Goal: Information Seeking & Learning: Learn about a topic

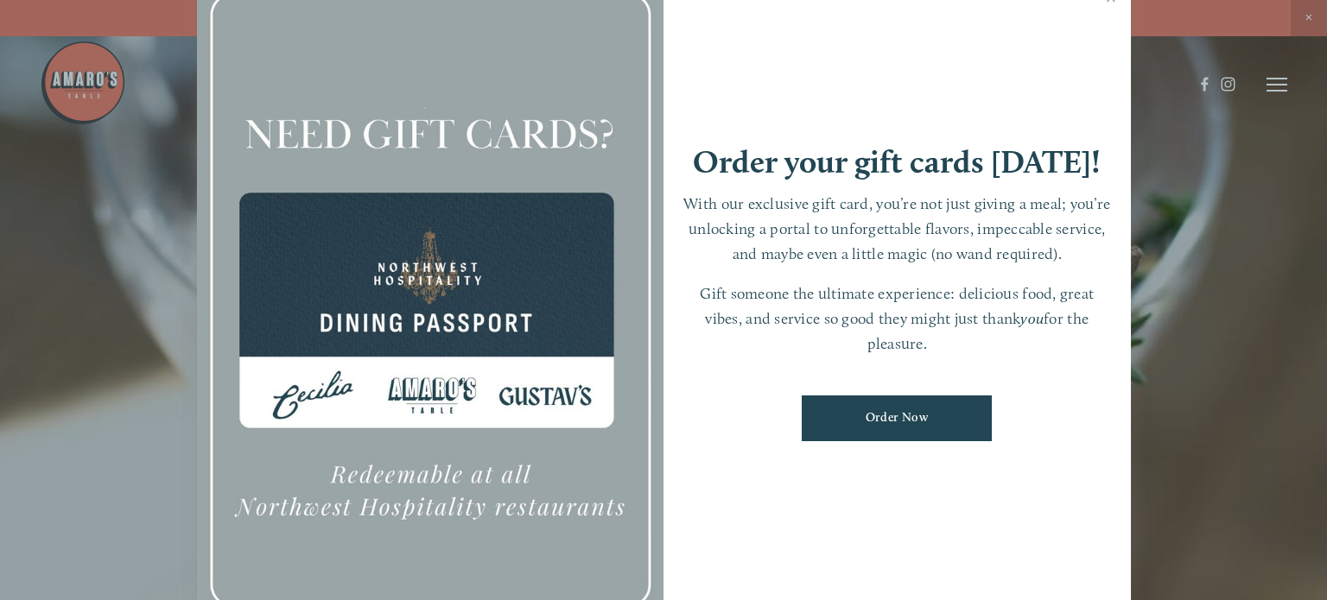
click at [1219, 296] on div at bounding box center [663, 300] width 1327 height 600
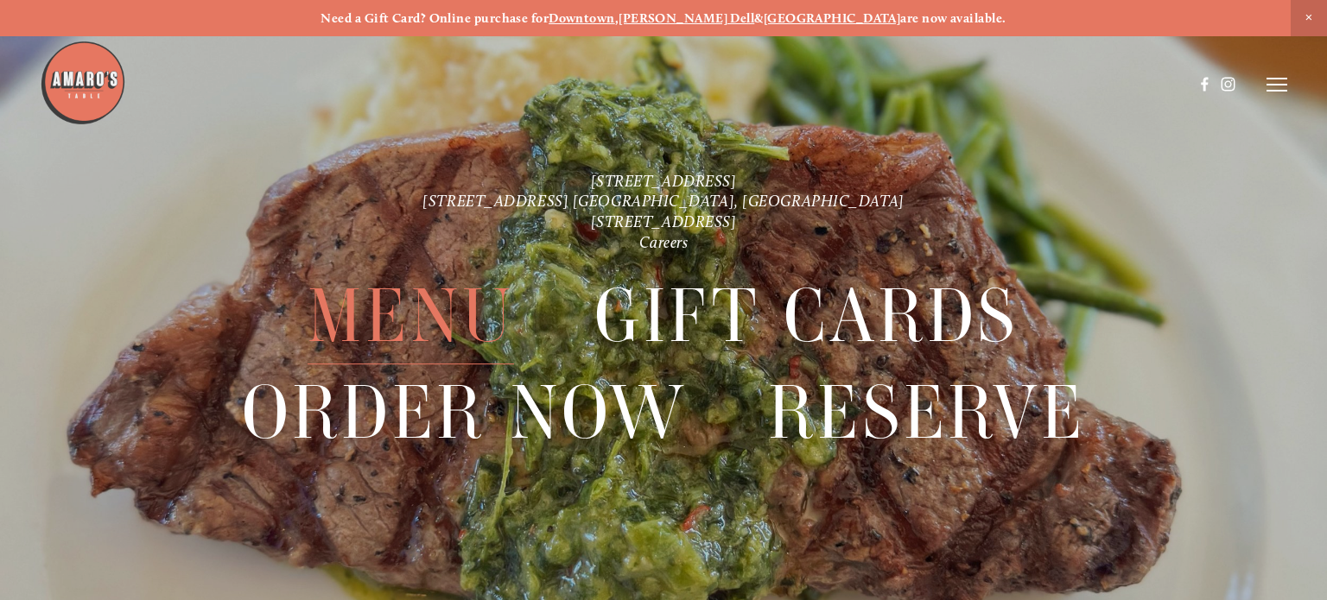
click at [397, 305] on span "Menu" at bounding box center [411, 316] width 206 height 97
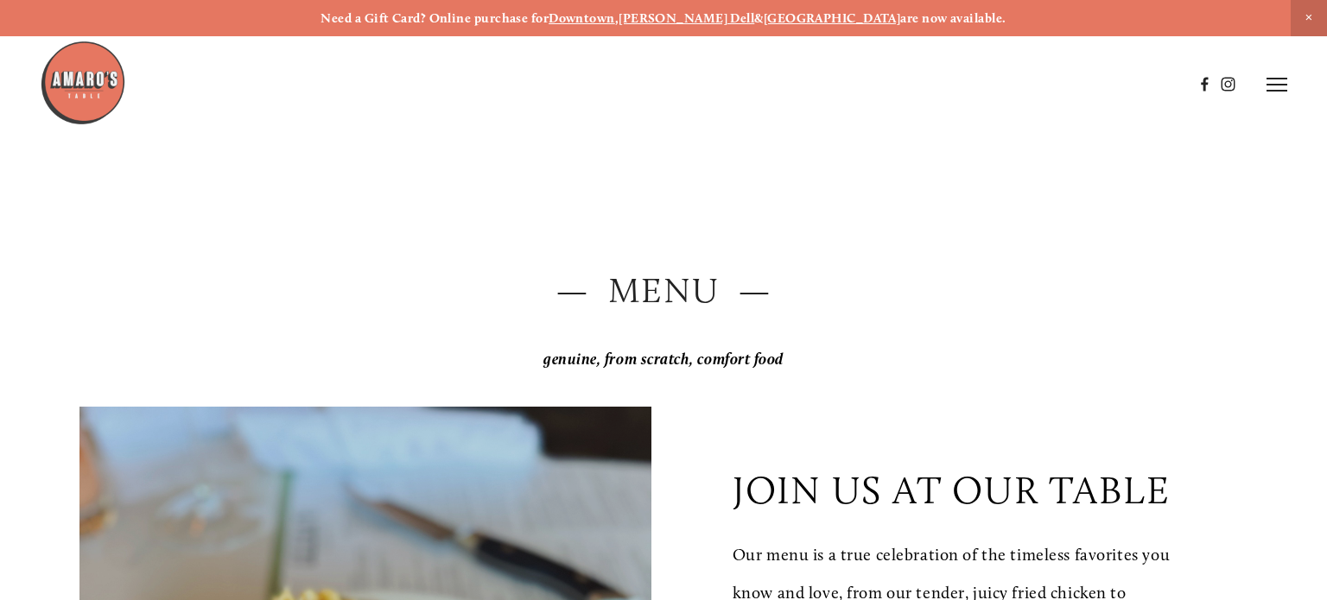
click at [701, 146] on header "Menu Order Now Visit Gallery 0" at bounding box center [663, 84] width 1247 height 168
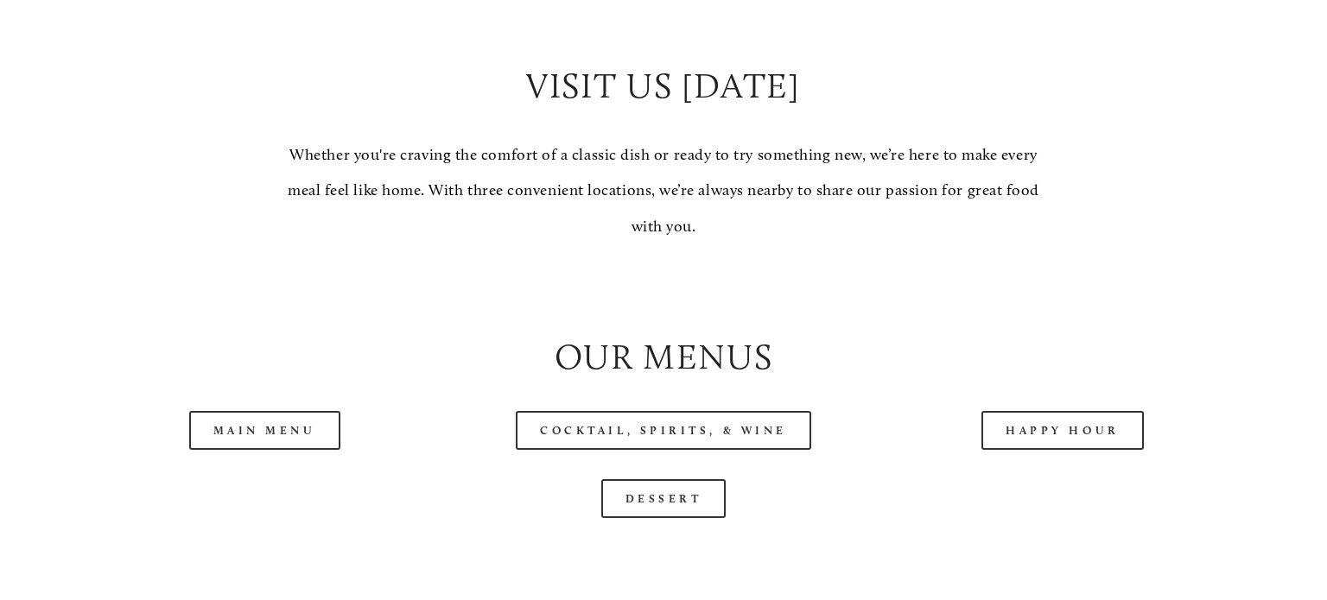
scroll to position [1589, 0]
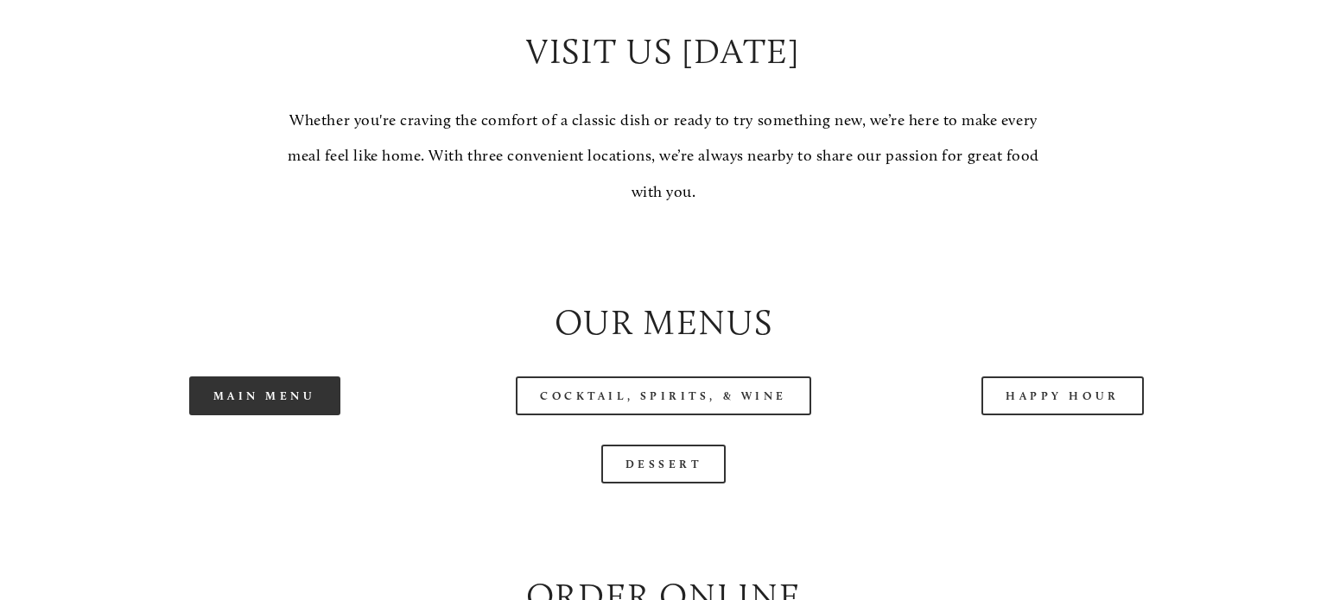
click at [263, 410] on link "Main Menu" at bounding box center [264, 396] width 151 height 39
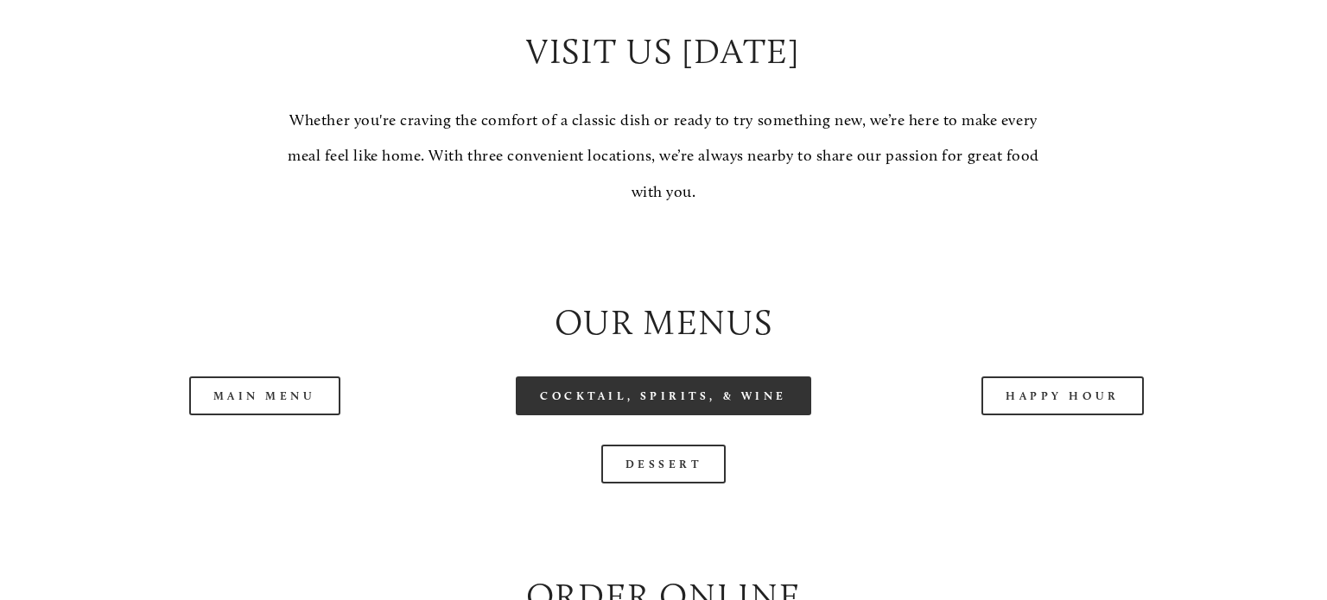
click at [730, 406] on link "Cocktail, Spirits, & Wine" at bounding box center [663, 396] width 295 height 39
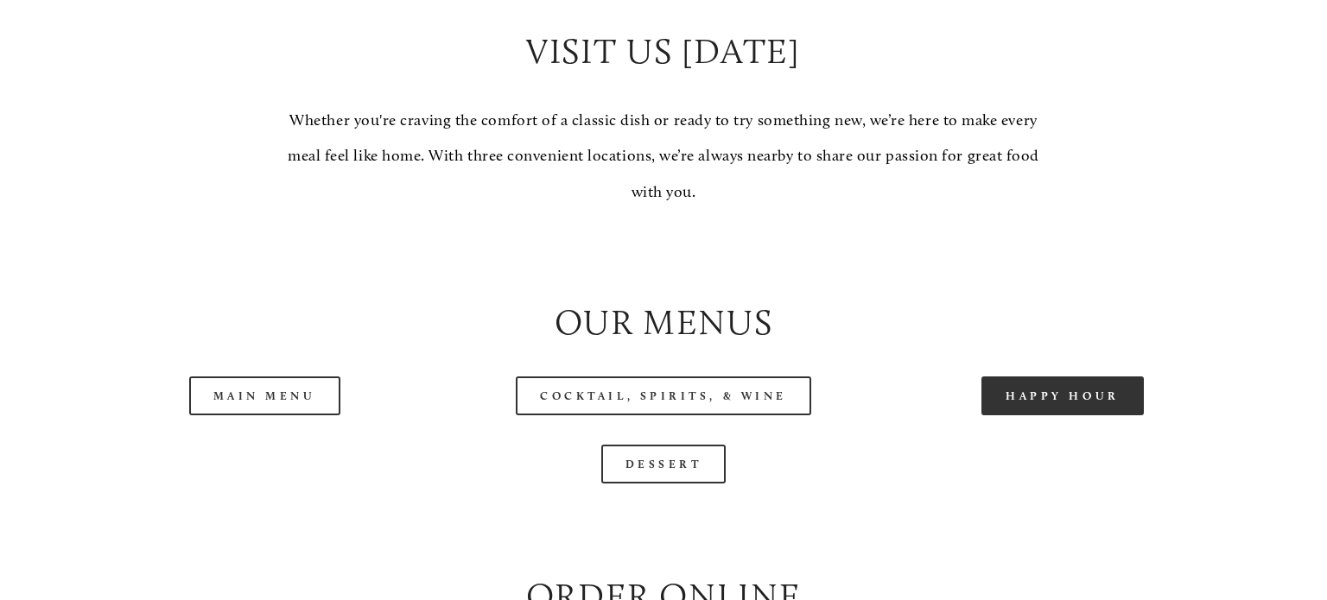
click at [1042, 402] on link "Happy Hour" at bounding box center [1062, 396] width 162 height 39
